Goal: Feedback & Contribution: Contribute content

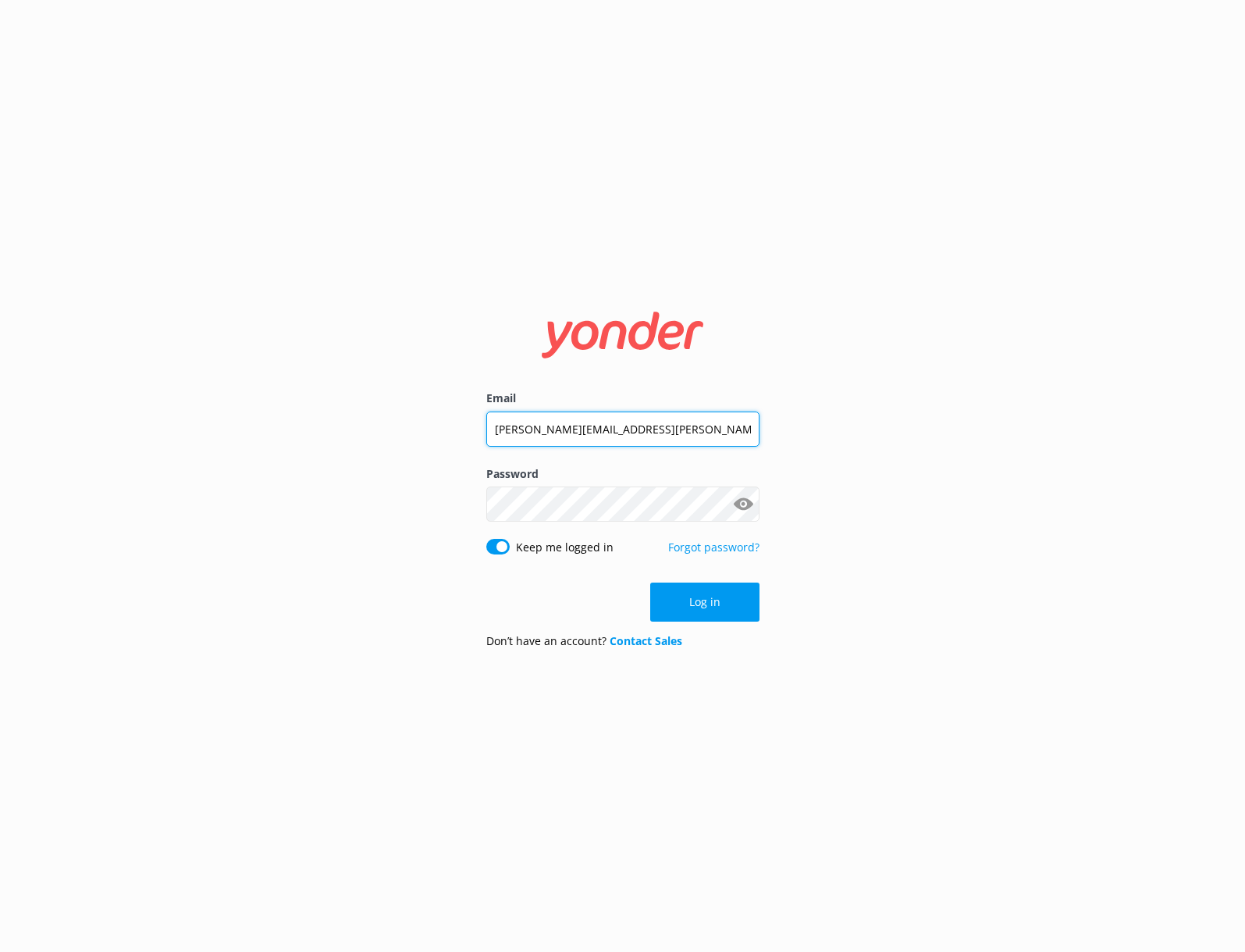
click at [624, 428] on input "[PERSON_NAME][EMAIL_ADDRESS][PERSON_NAME][DOMAIN_NAME]" at bounding box center [622, 428] width 273 height 35
type input "[PERSON_NAME][EMAIL_ADDRESS][PERSON_NAME][DOMAIN_NAME]"
click at [405, 510] on div "Email [PERSON_NAME][EMAIL_ADDRESS][PERSON_NAME][DOMAIN_NAME] Password Show pass…" at bounding box center [622, 476] width 1245 height 952
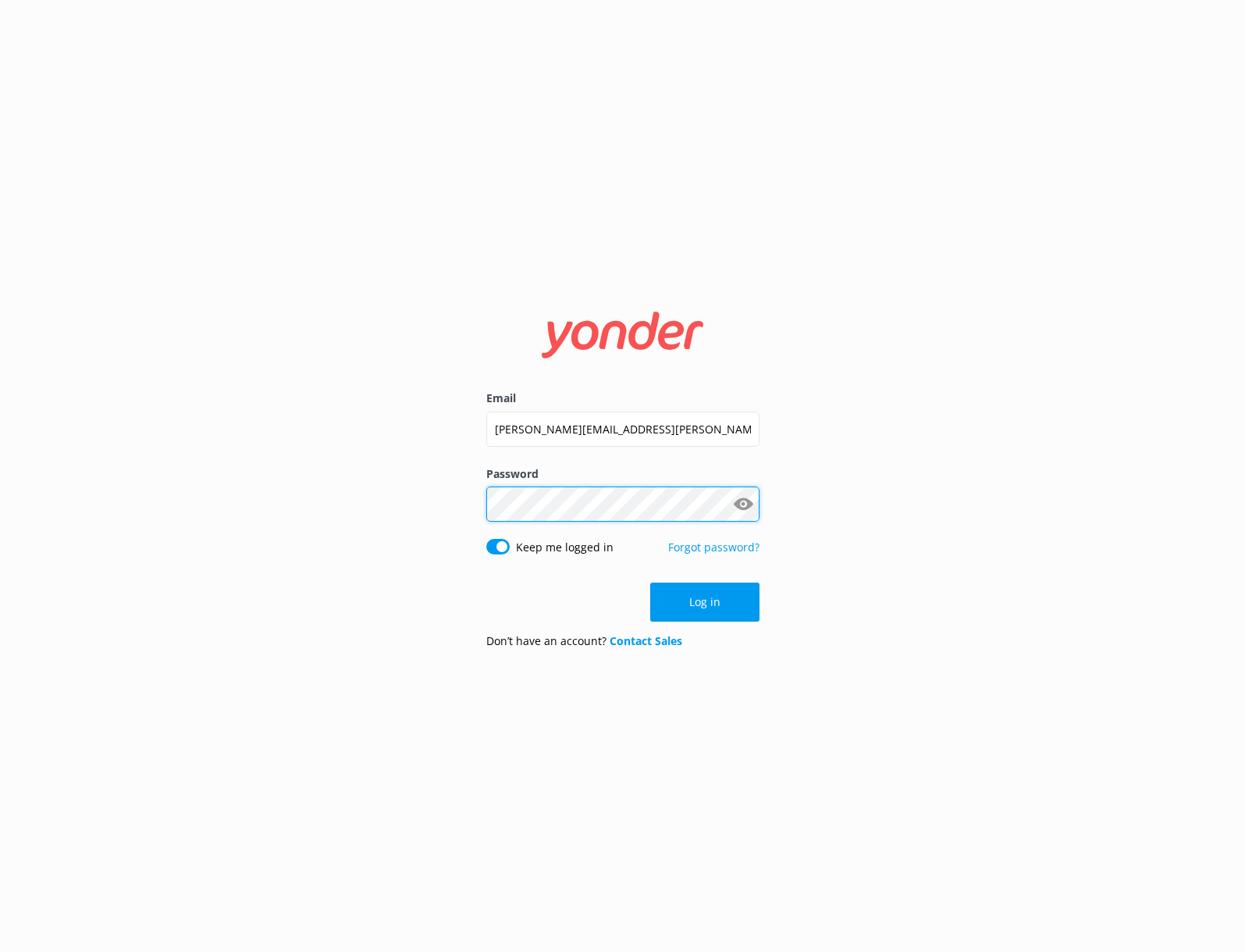
click button "Log in" at bounding box center [705, 602] width 109 height 39
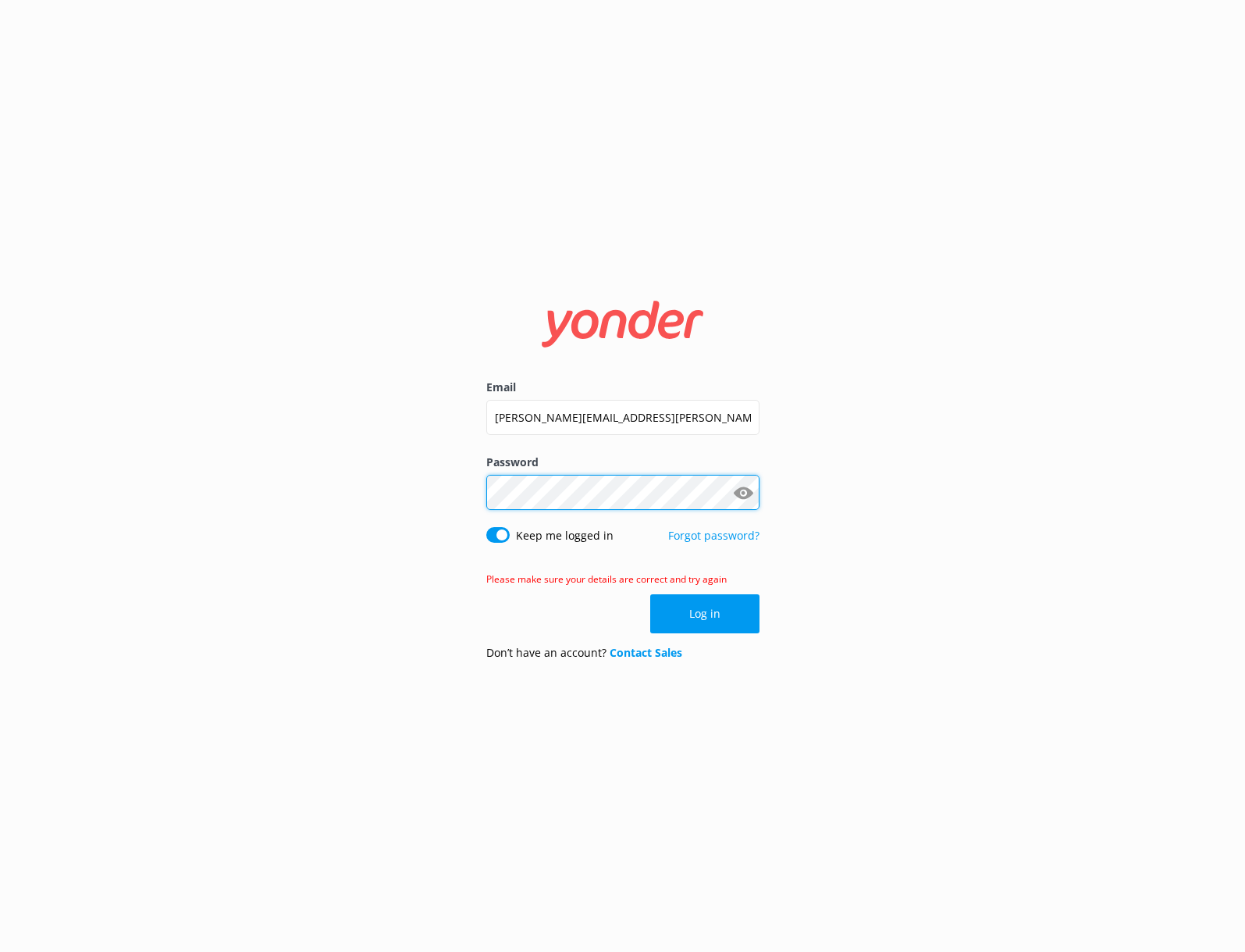
click at [458, 490] on div "Email [PERSON_NAME][EMAIL_ADDRESS][PERSON_NAME][DOMAIN_NAME] Password Show pass…" at bounding box center [622, 476] width 1245 height 952
click at [290, 514] on div "Email [PERSON_NAME][EMAIL_ADDRESS][PERSON_NAME][DOMAIN_NAME] Password Show pass…" at bounding box center [622, 476] width 1245 height 952
click at [440, 479] on div "Email [PERSON_NAME][EMAIL_ADDRESS][PERSON_NAME][DOMAIN_NAME] Password Show pass…" at bounding box center [622, 476] width 1245 height 952
click button "Log in" at bounding box center [705, 613] width 109 height 39
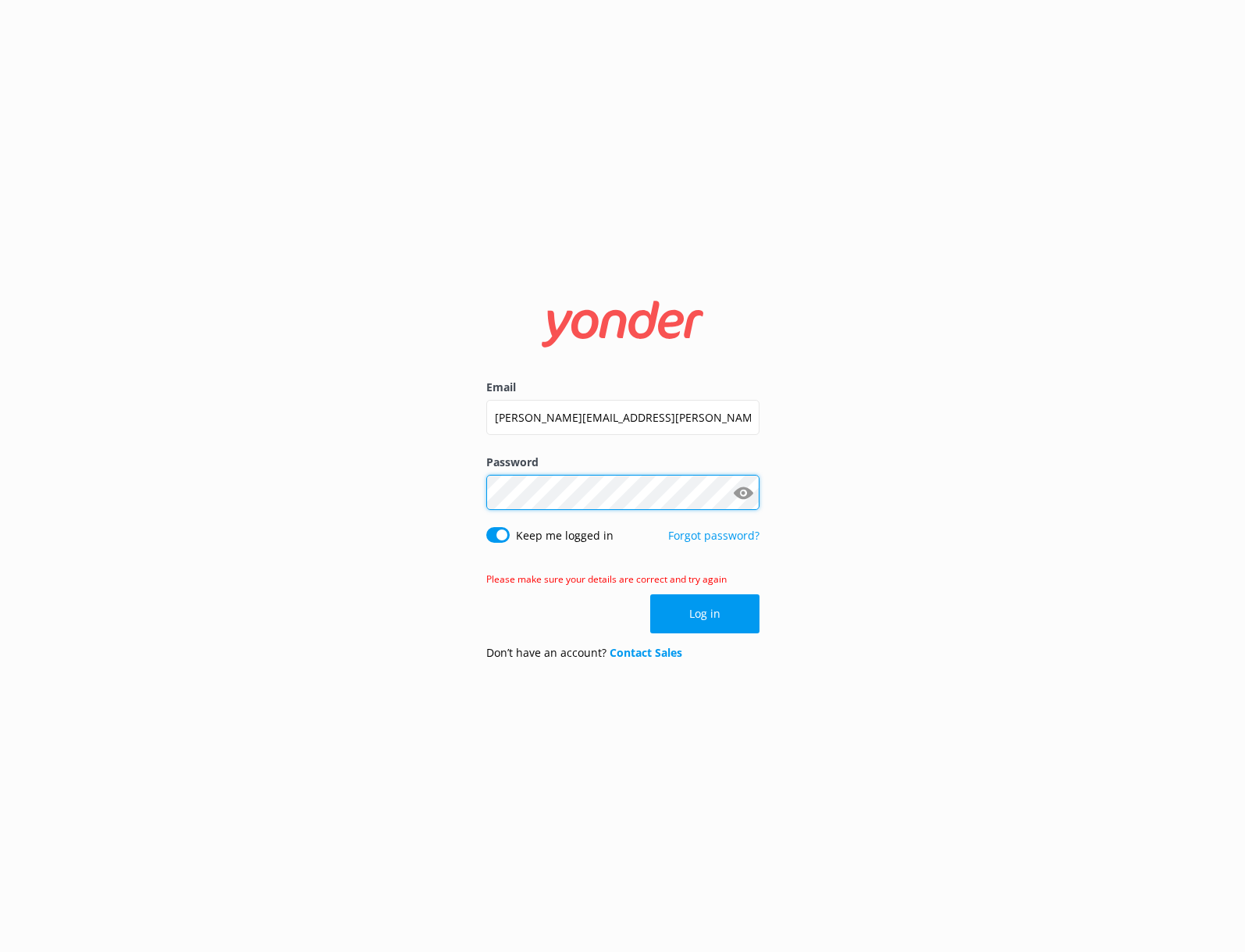
click button "Log in" at bounding box center [705, 613] width 109 height 39
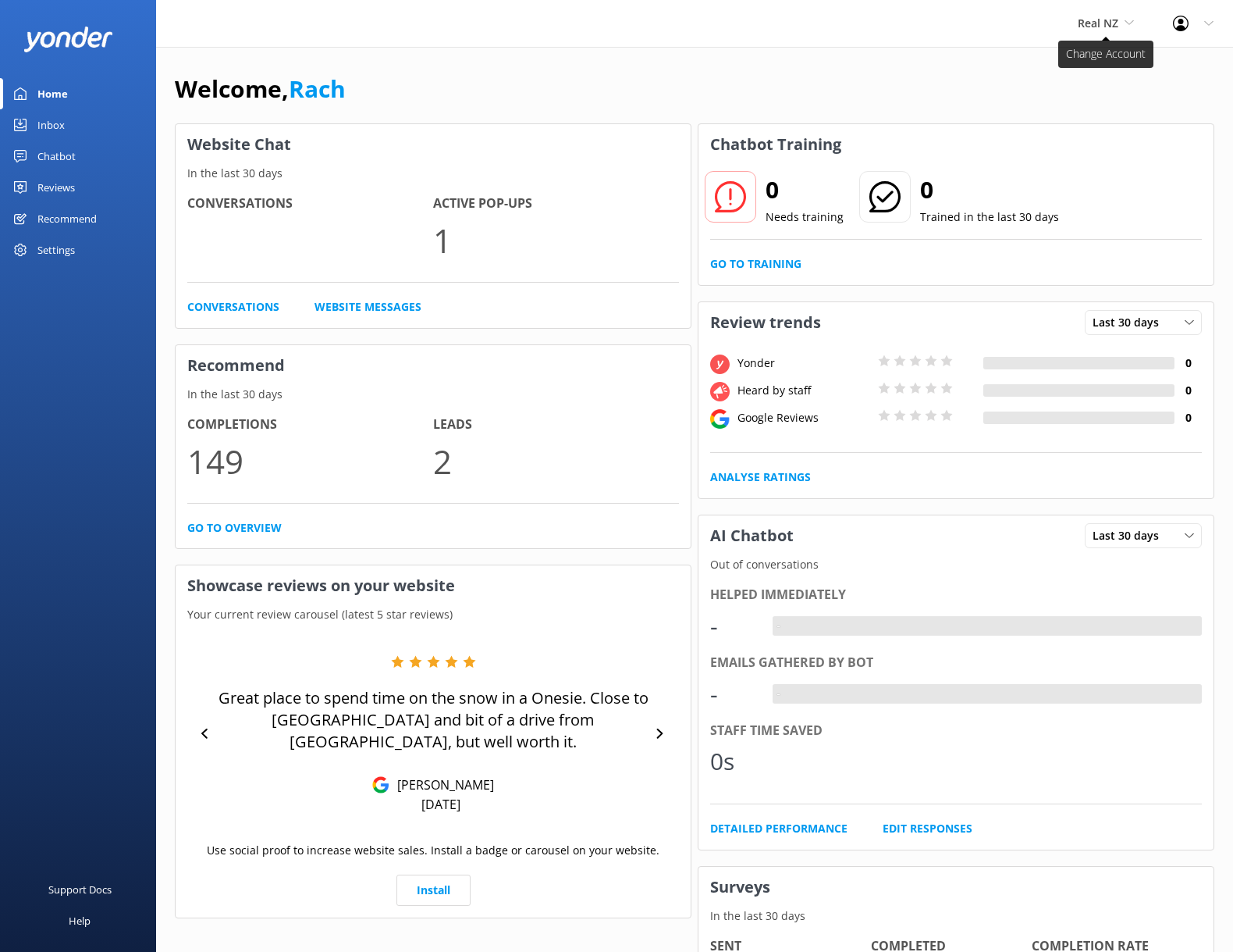
click at [1093, 24] on span "Real NZ" at bounding box center [1098, 23] width 41 height 15
click at [936, 58] on div "Welcome, Rach Website Chat In the last 30 days Conversations 841 Active Pop-ups…" at bounding box center [694, 557] width 1077 height 1021
click at [875, 95] on div "Welcome, Rach" at bounding box center [695, 96] width 1040 height 54
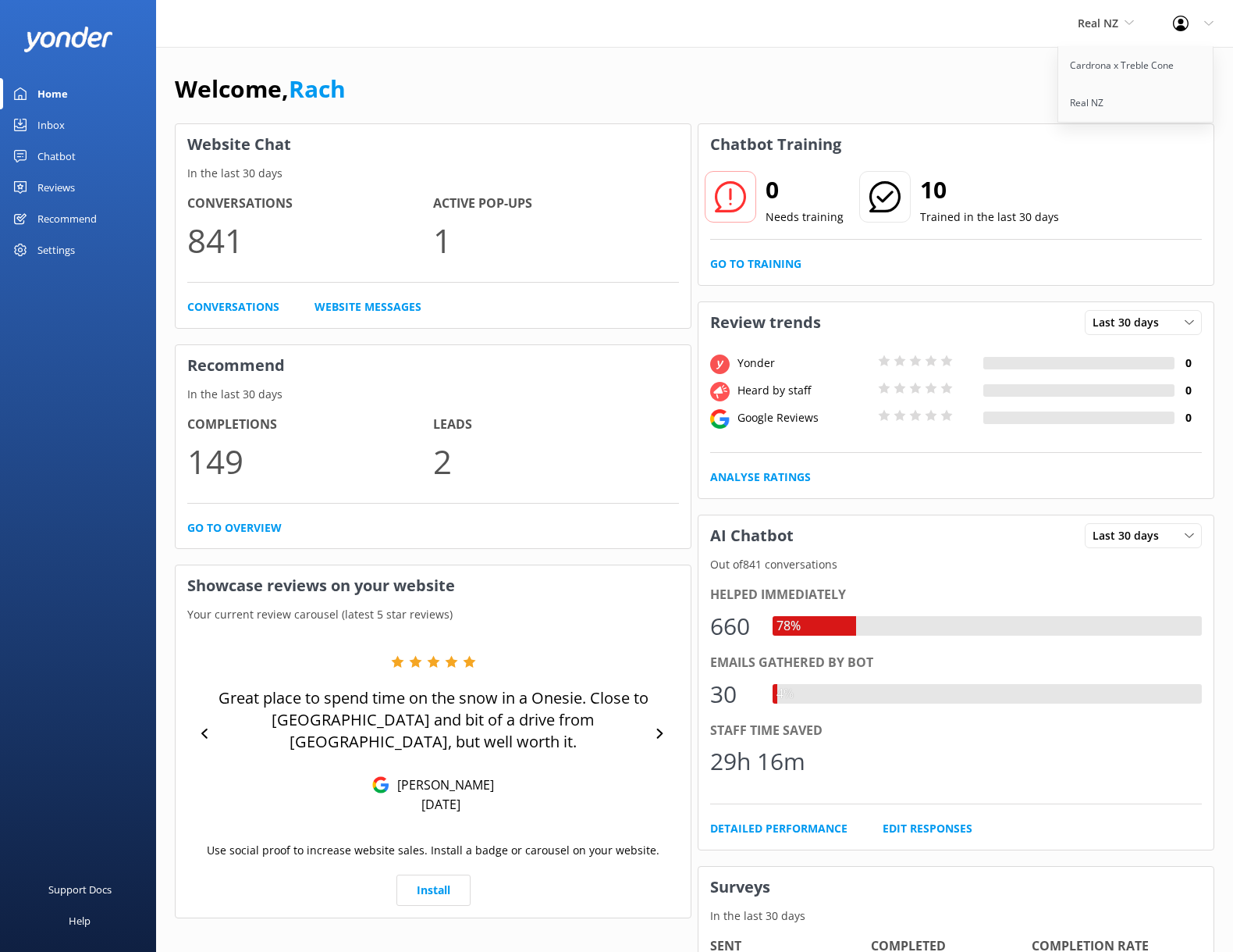
click at [74, 146] on div "Chatbot" at bounding box center [56, 156] width 38 height 31
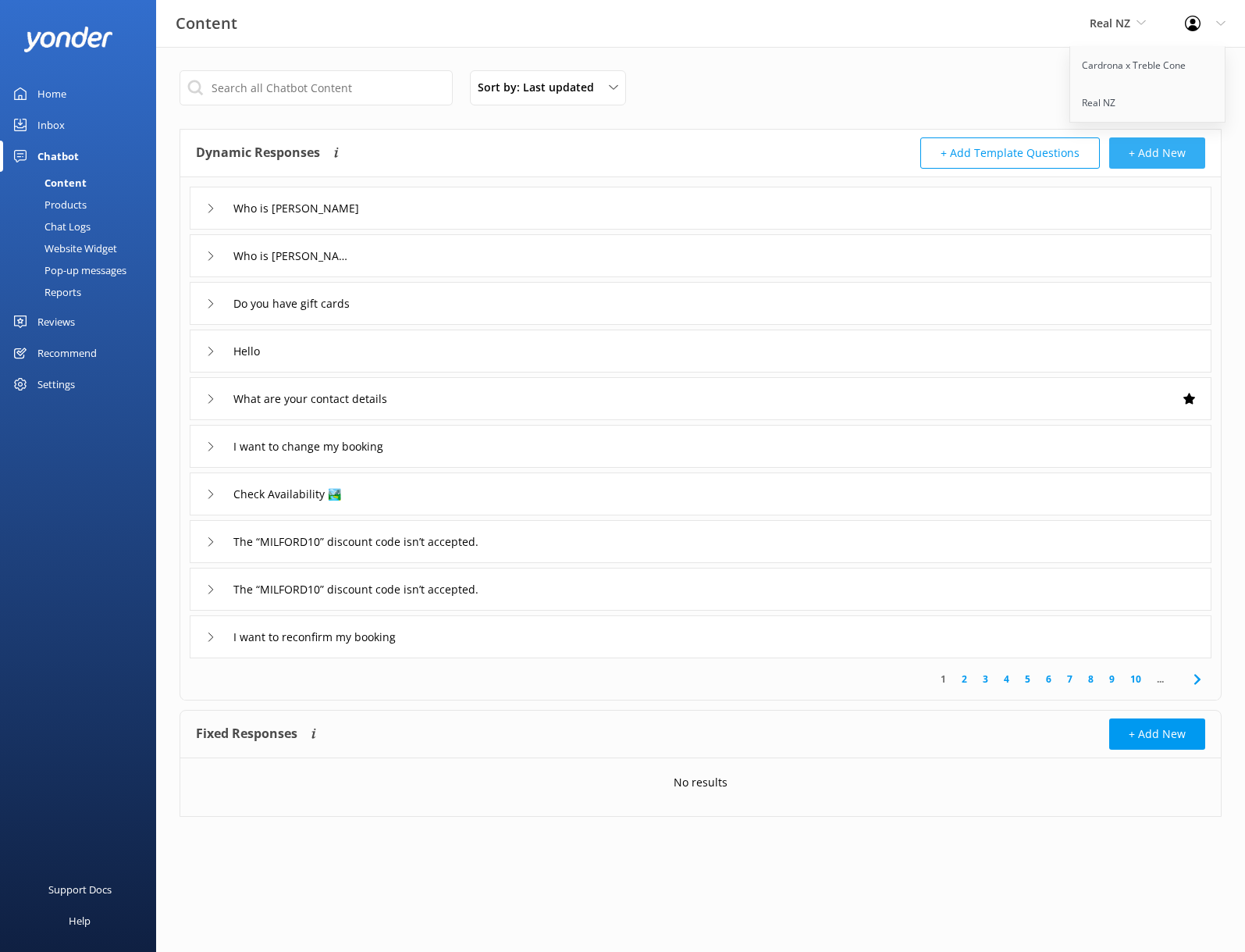
click at [1178, 156] on button "+ Add New" at bounding box center [1158, 152] width 96 height 31
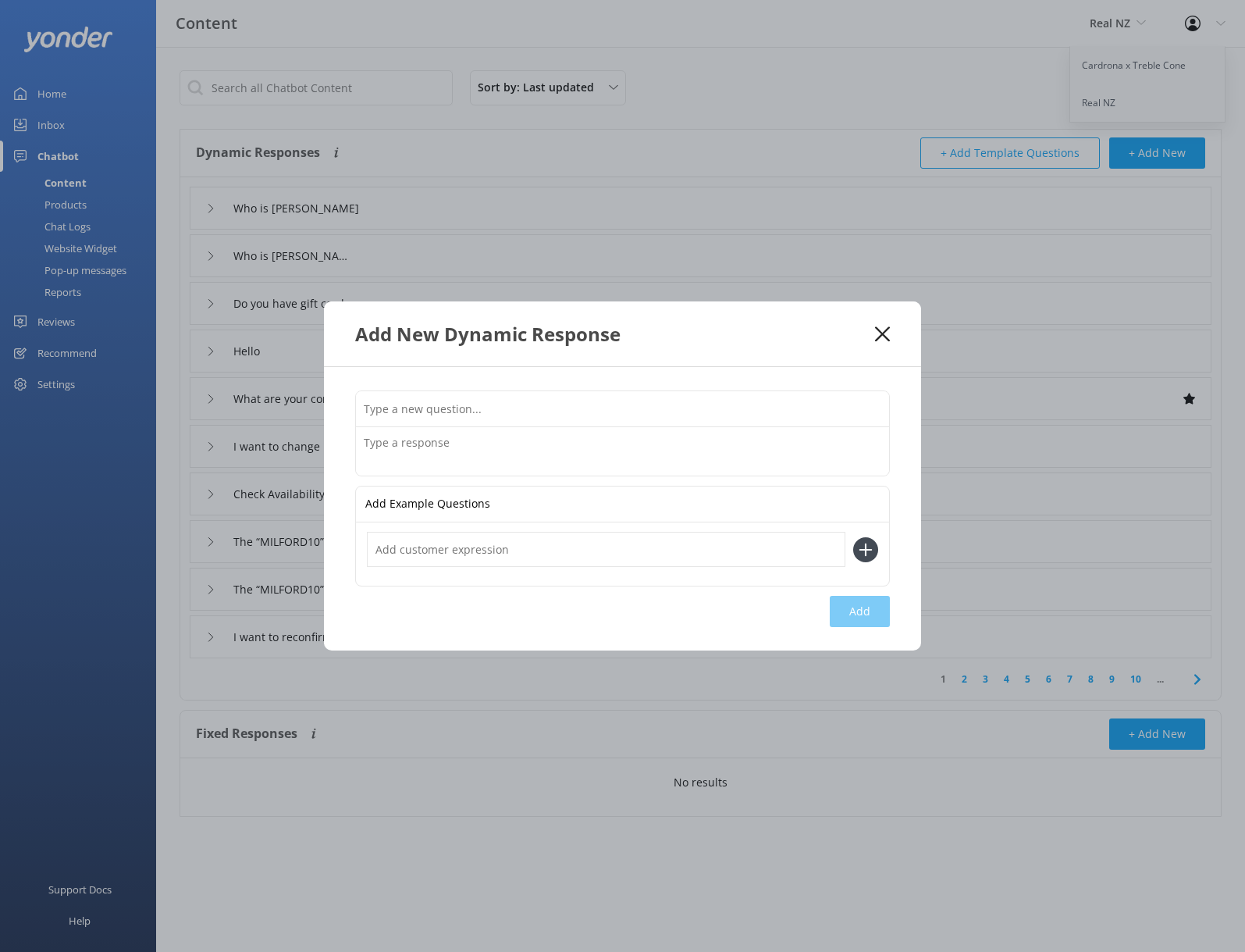
click at [410, 414] on input "text" at bounding box center [622, 408] width 534 height 35
click at [393, 440] on textarea at bounding box center [622, 451] width 534 height 48
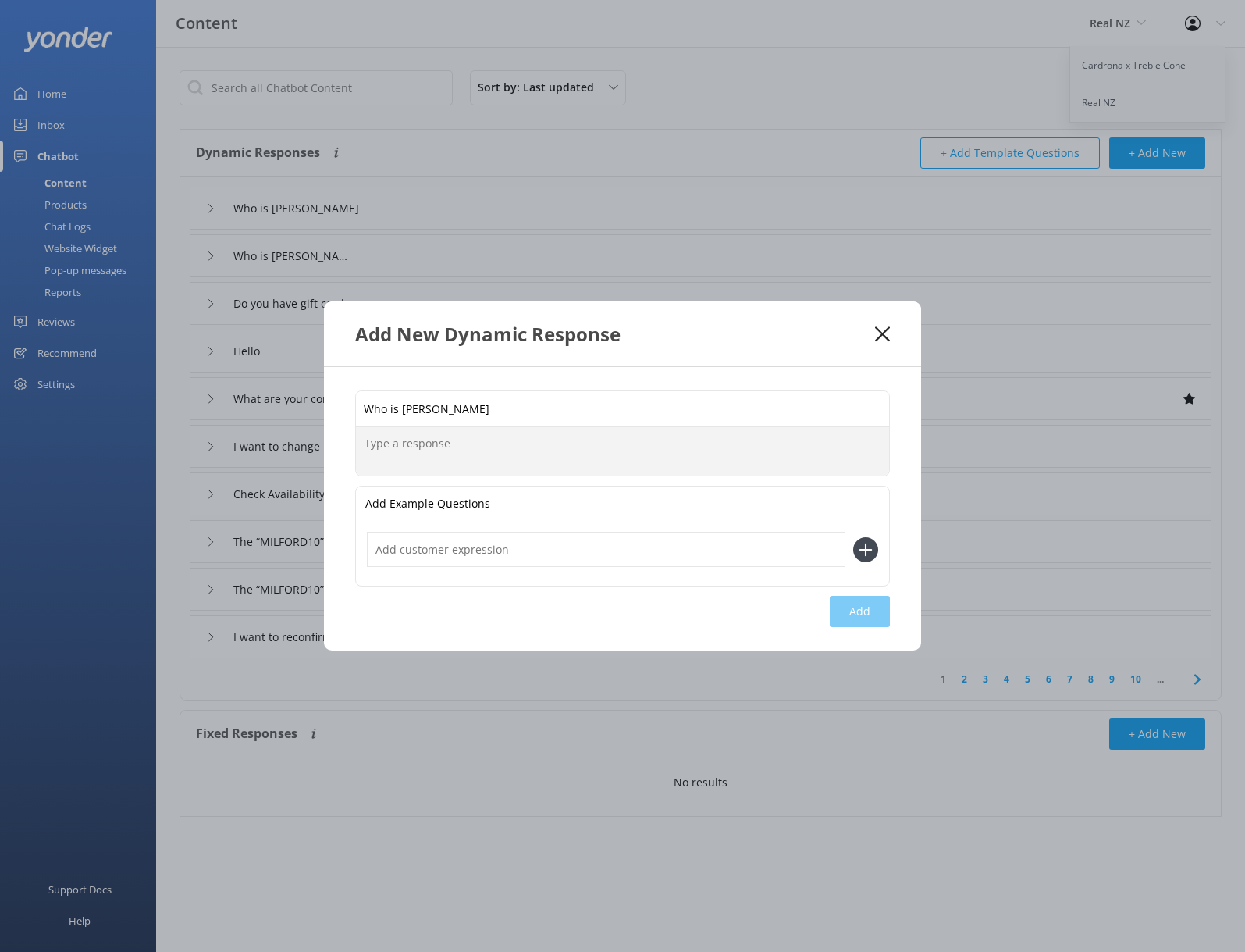
click at [485, 416] on input "Who is [PERSON_NAME]" at bounding box center [622, 408] width 534 height 35
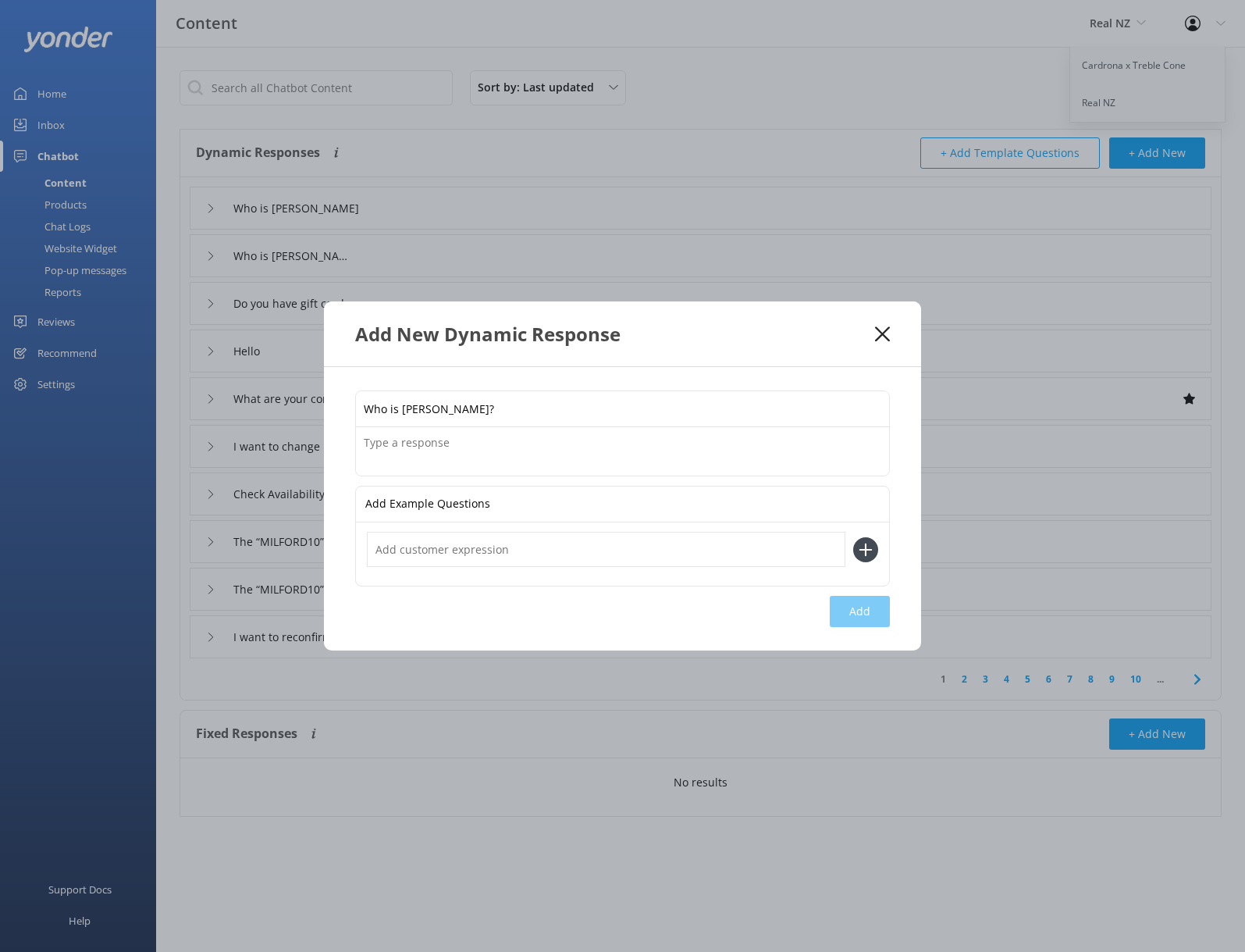
type input "Who is [PERSON_NAME]?"
click at [424, 441] on textarea at bounding box center [622, 451] width 534 height 48
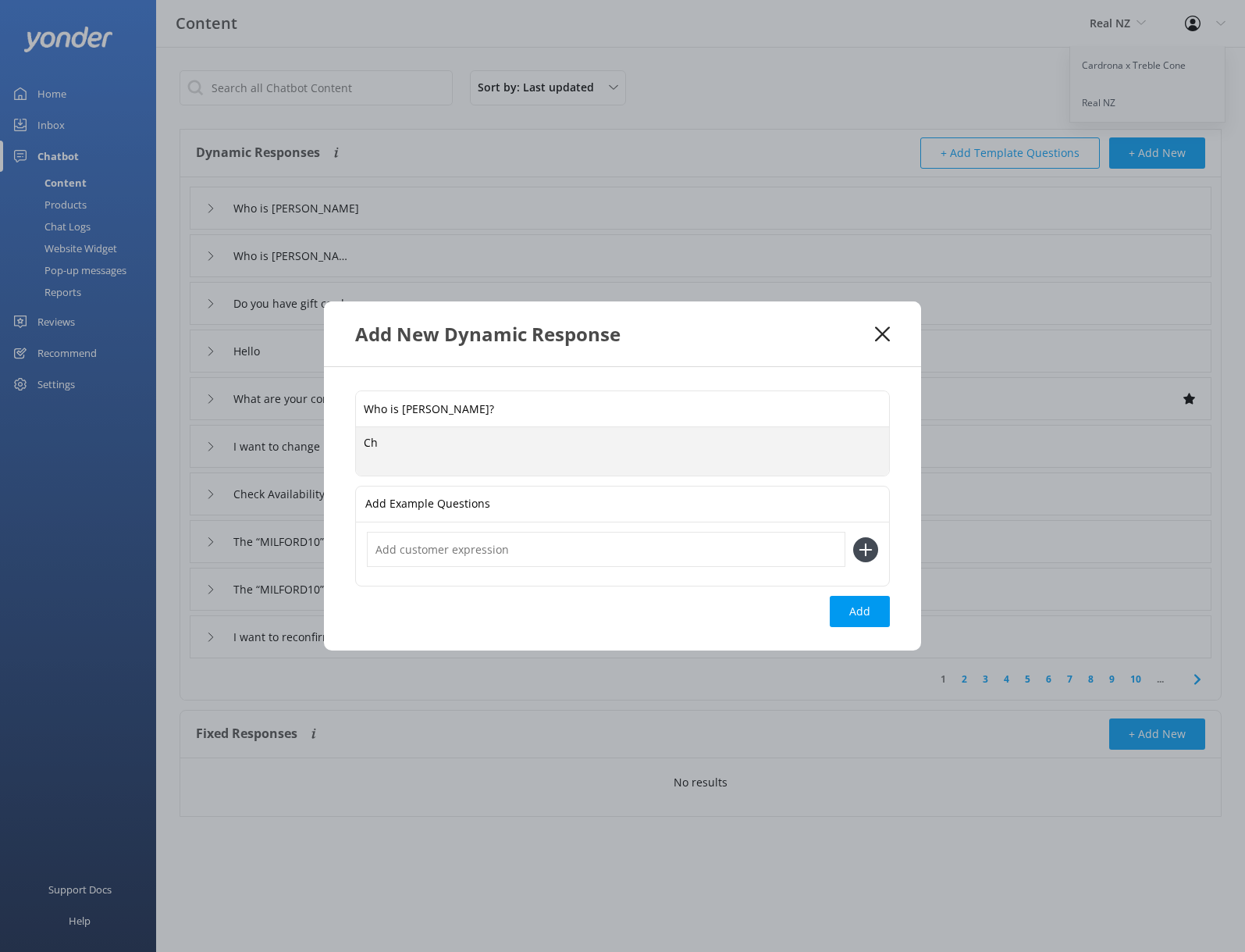
type textarea "C"
drag, startPoint x: 536, startPoint y: 457, endPoint x: 389, endPoint y: 458, distance: 147.0
click at [389, 458] on textarea "Our Chief Tourism Officer, [PERSON_NAME] captains our RealNZ Tourism ship. She …" at bounding box center [622, 451] width 534 height 49
drag, startPoint x: 433, startPoint y: 463, endPoint x: 742, endPoint y: 439, distance: 309.9
click at [742, 439] on textarea "Our Chief Tourism Officer, [PERSON_NAME] captains our RealNZ Tourism ship (she …" at bounding box center [622, 451] width 534 height 49
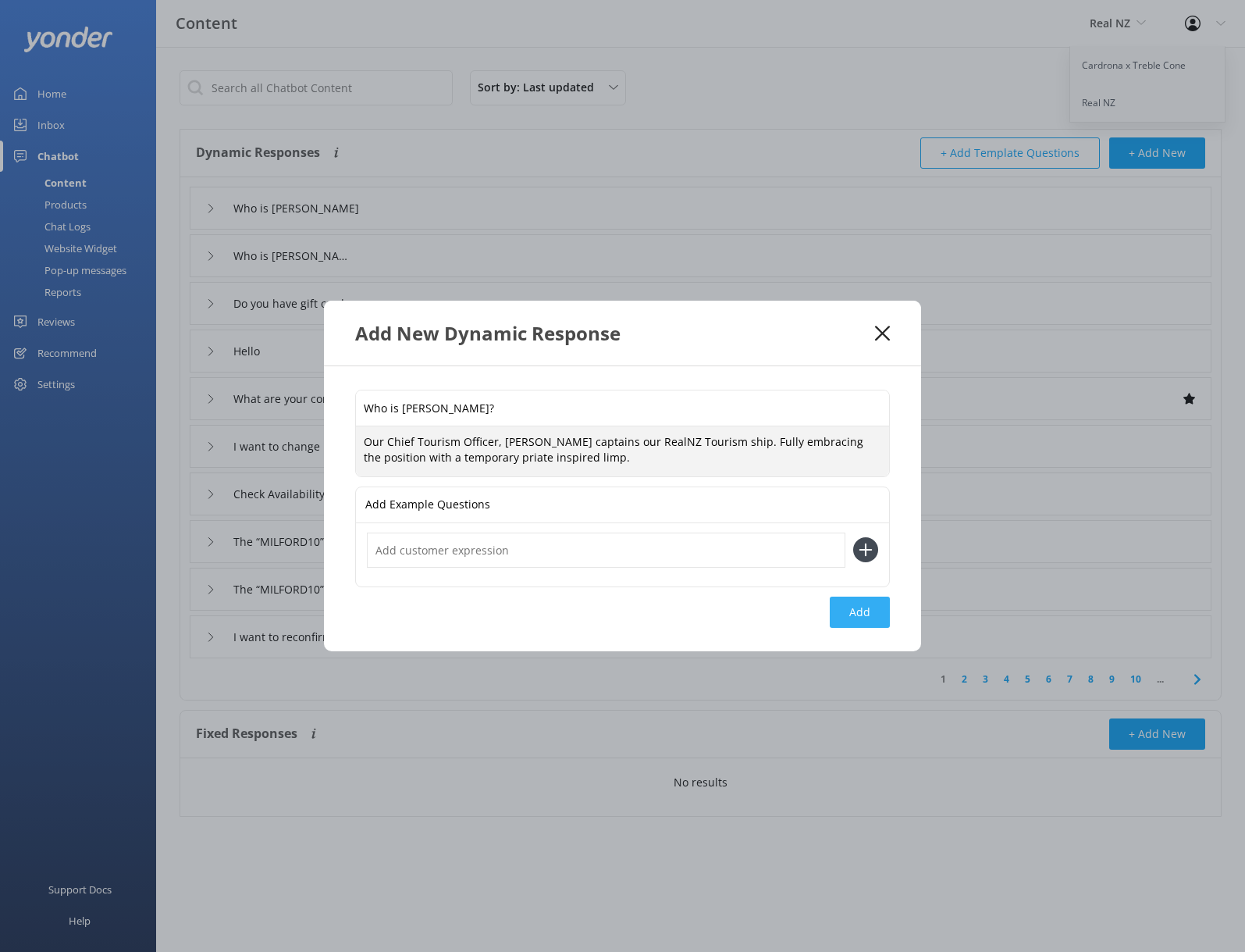
type textarea "Our Chief Tourism Officer, [PERSON_NAME] captains our RealNZ Tourism ship. Full…"
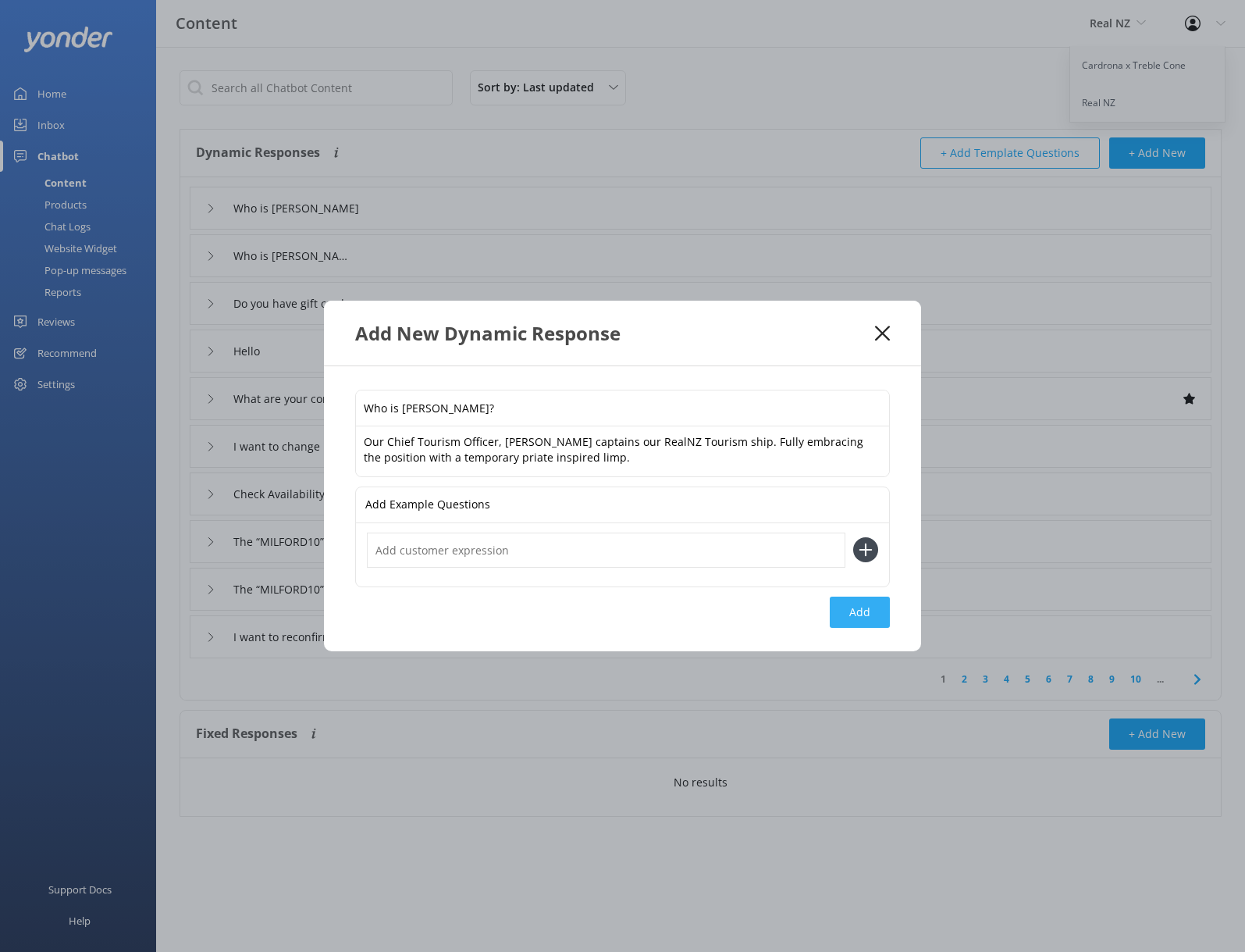
click at [866, 615] on button "Add" at bounding box center [860, 612] width 60 height 31
type input "Who is [PERSON_NAME]?"
type input "Who is [PERSON_NAME]"
type input "Do you have gift cards"
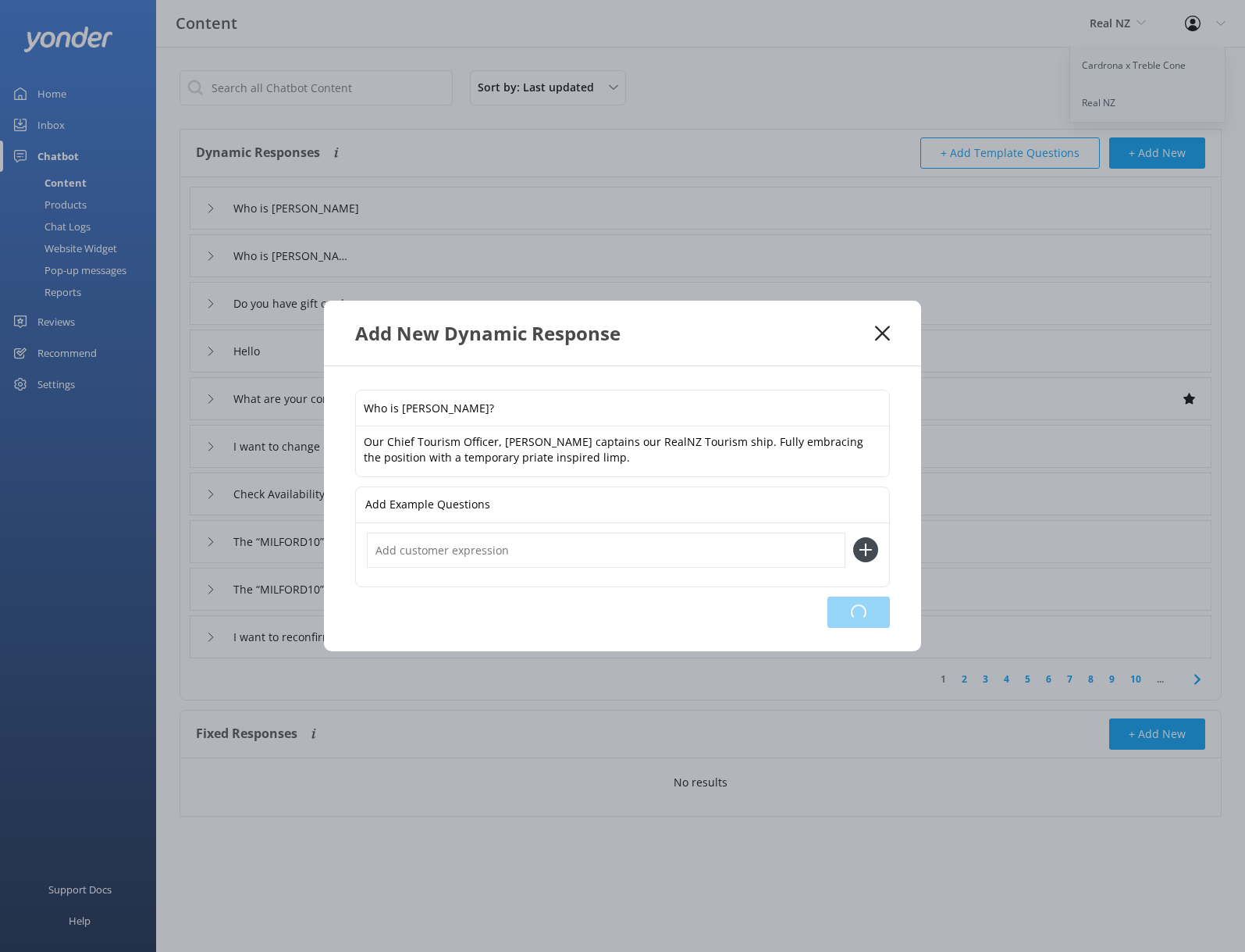
type input "Hello"
type input "What are your contact details"
type input "I want to change my booking"
type input "Check Availability 🏞️"
type input "The “MILFORD10” discount code isn’t accepted."
